Goal: Transaction & Acquisition: Purchase product/service

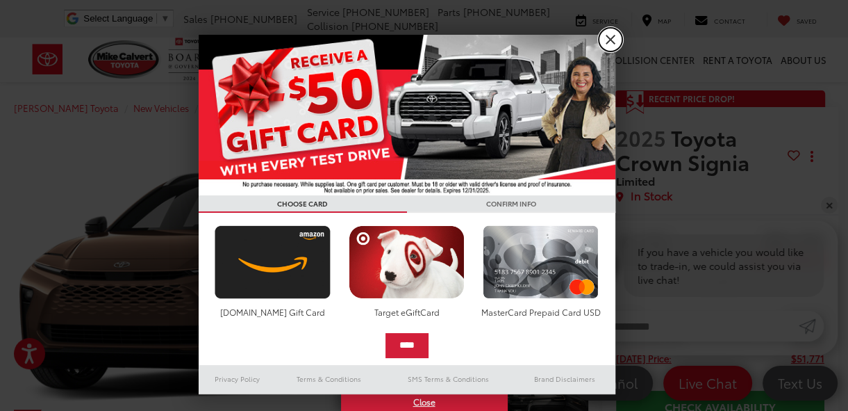
click at [608, 40] on link "X" at bounding box center [611, 40] width 24 height 24
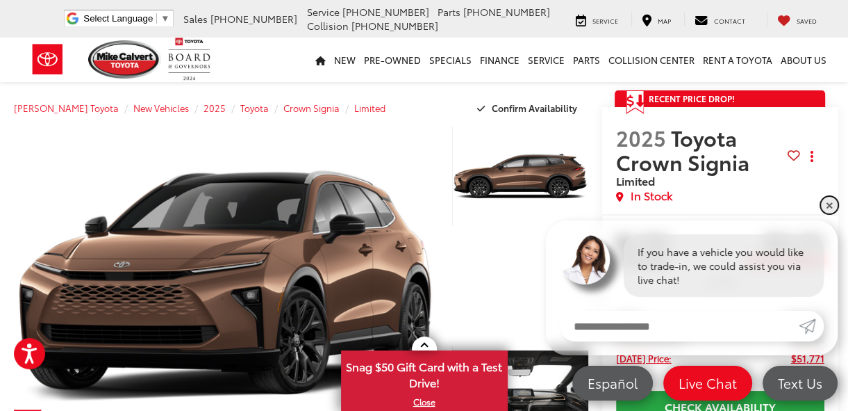
click at [826, 208] on link "✕" at bounding box center [829, 205] width 17 height 17
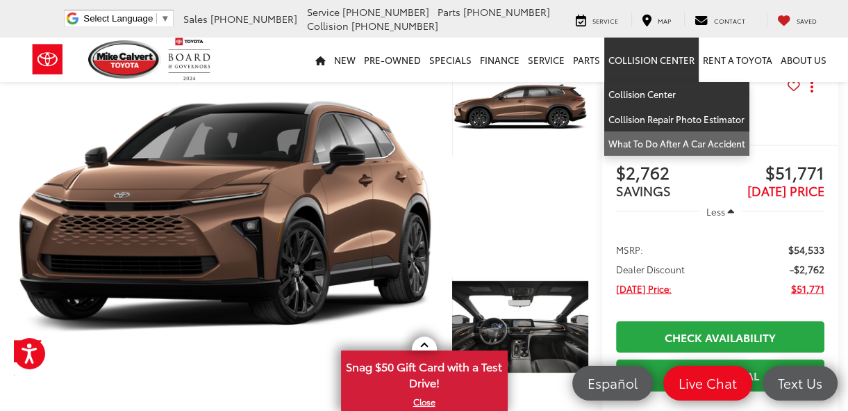
scroll to position [139, 0]
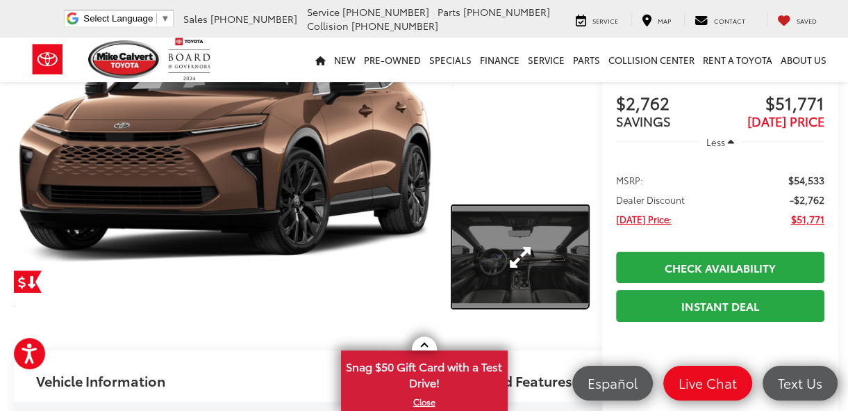
click at [495, 258] on link "Expand Photo 2" at bounding box center [520, 257] width 136 height 102
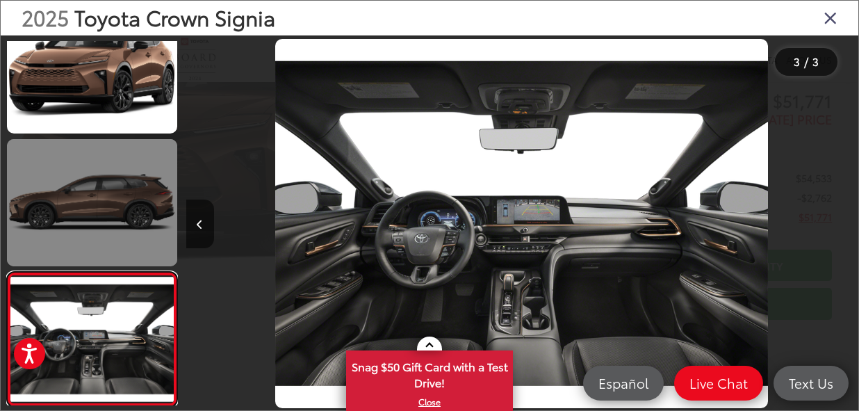
scroll to position [0, 0]
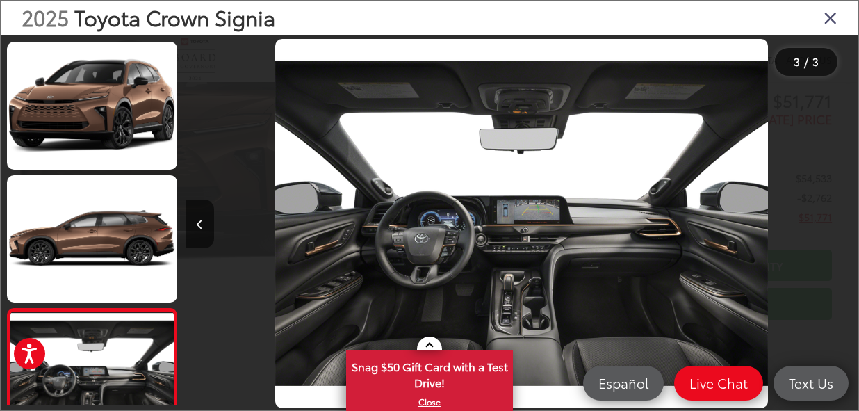
click at [830, 24] on icon "Close gallery" at bounding box center [830, 17] width 14 height 18
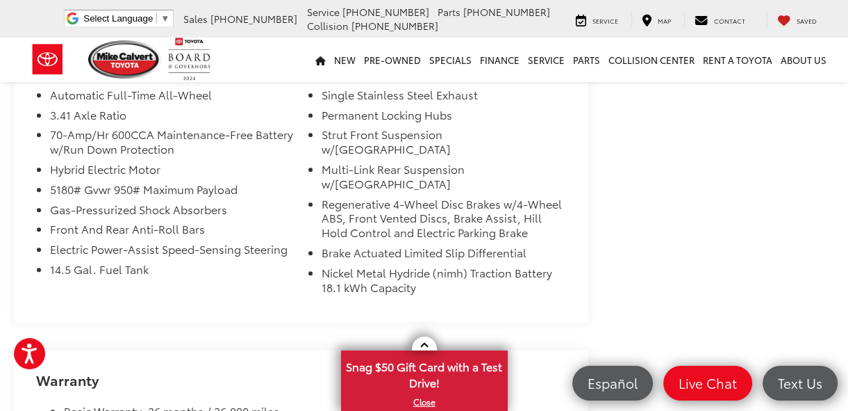
scroll to position [1042, 0]
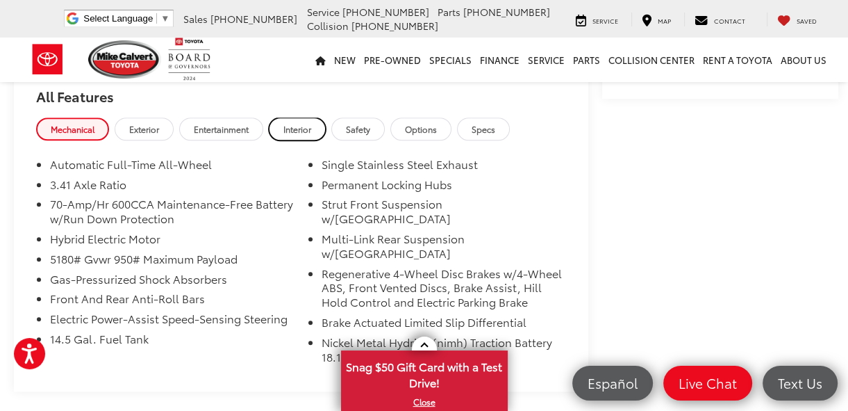
click at [305, 135] on span "Interior" at bounding box center [297, 129] width 28 height 12
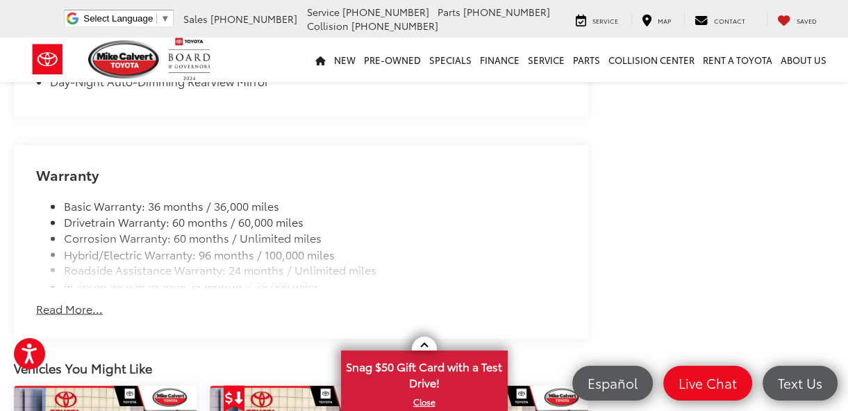
scroll to position [1945, 0]
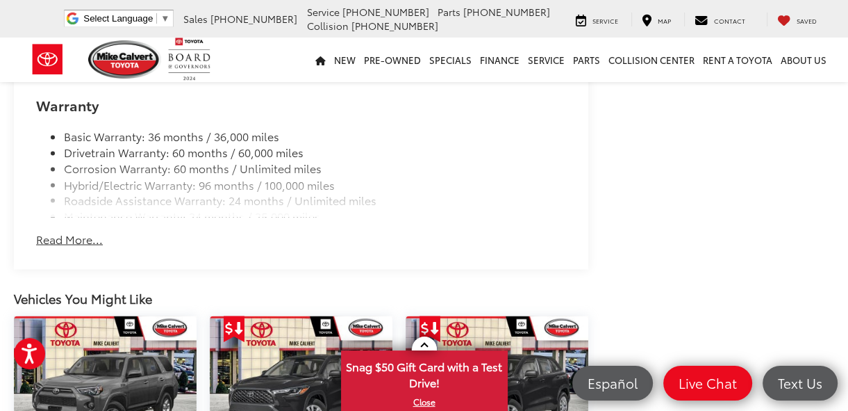
click at [67, 247] on button "Read More..." at bounding box center [69, 239] width 67 height 16
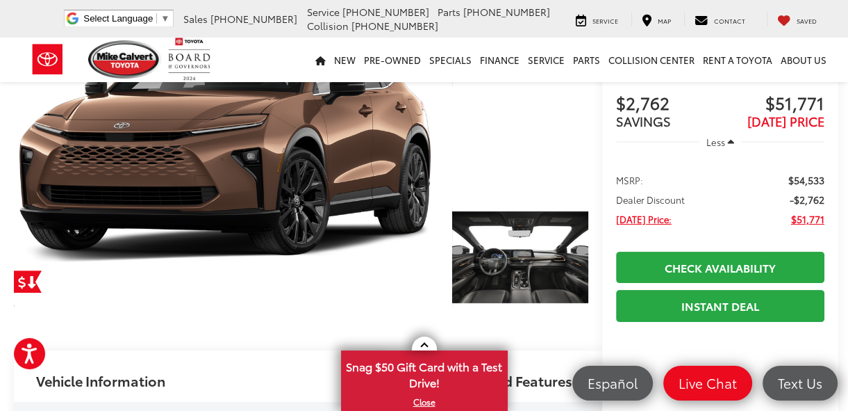
scroll to position [208, 0]
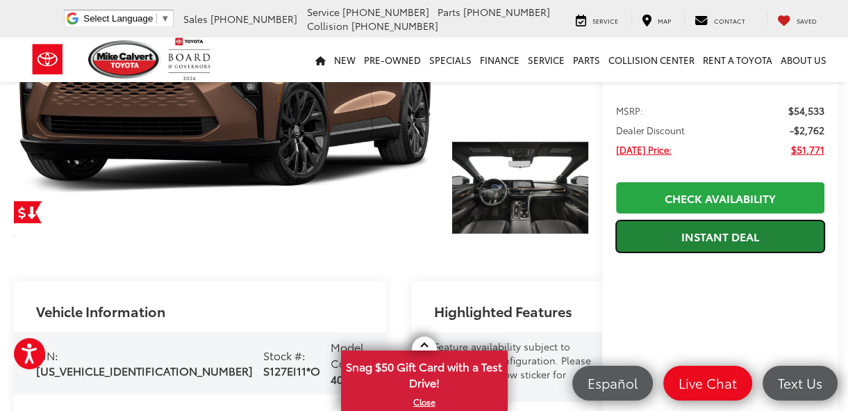
click at [715, 230] on link "Instant Deal" at bounding box center [720, 235] width 208 height 31
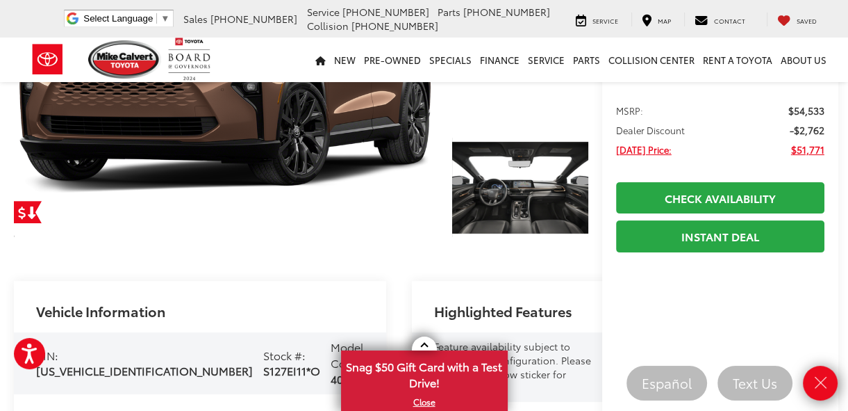
click at [474, 281] on div "Highlighted Features" at bounding box center [512, 306] width 201 height 51
click at [813, 386] on icon "Close" at bounding box center [820, 382] width 19 height 19
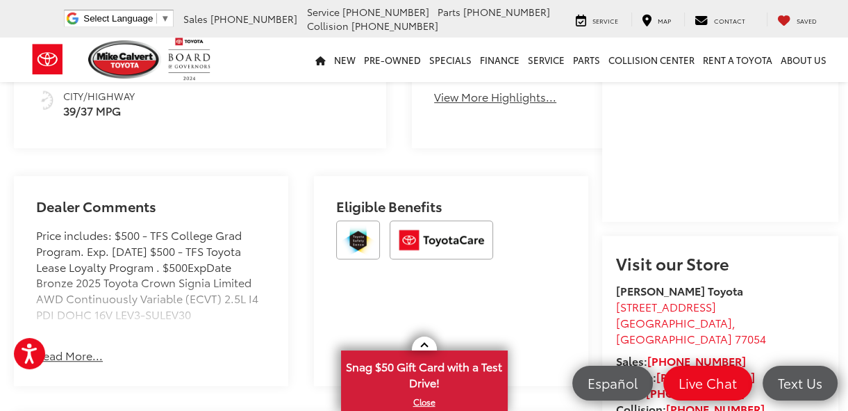
scroll to position [764, 0]
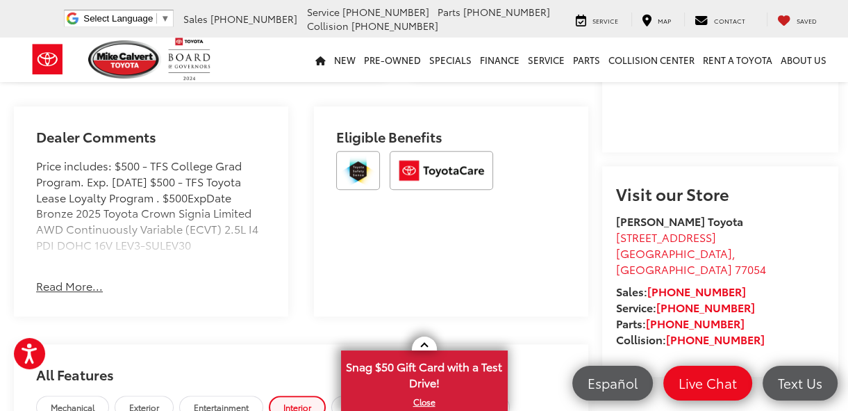
click at [79, 294] on button "Read More..." at bounding box center [69, 286] width 67 height 16
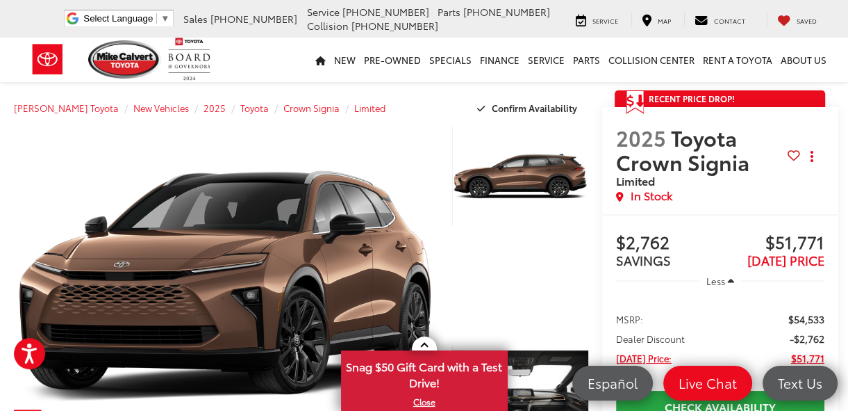
scroll to position [139, 0]
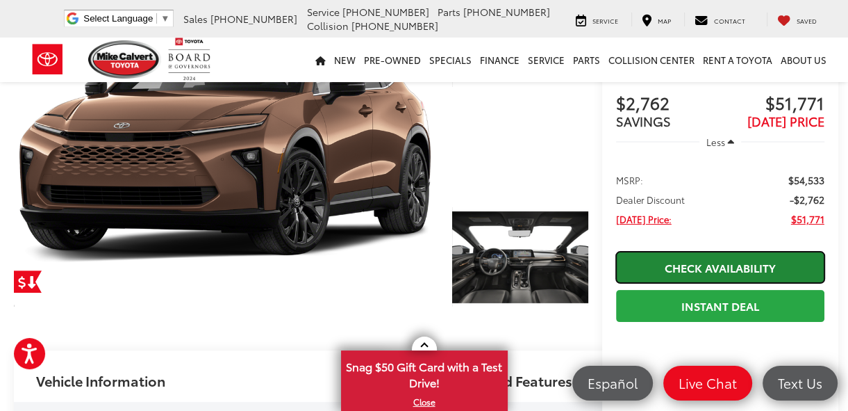
click at [656, 264] on link "Check Availability" at bounding box center [720, 266] width 208 height 31
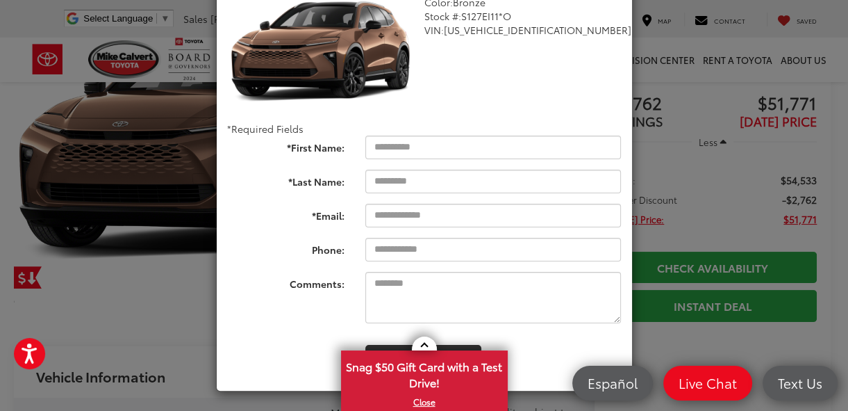
scroll to position [0, 0]
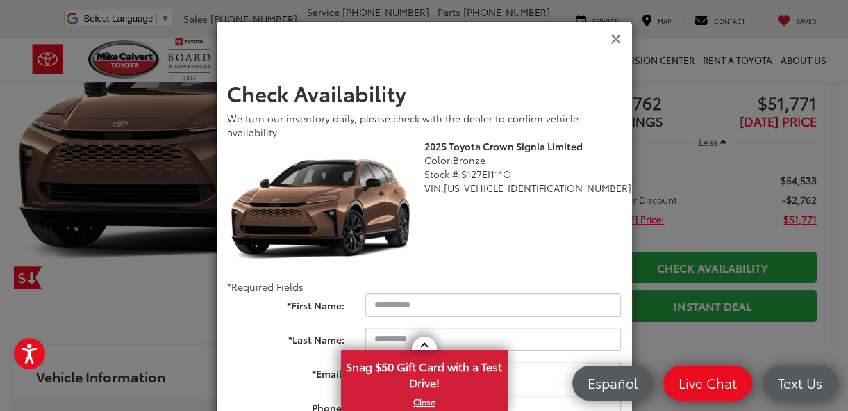
click at [611, 44] on icon "Close" at bounding box center [616, 39] width 11 height 15
